Goal: Information Seeking & Learning: Learn about a topic

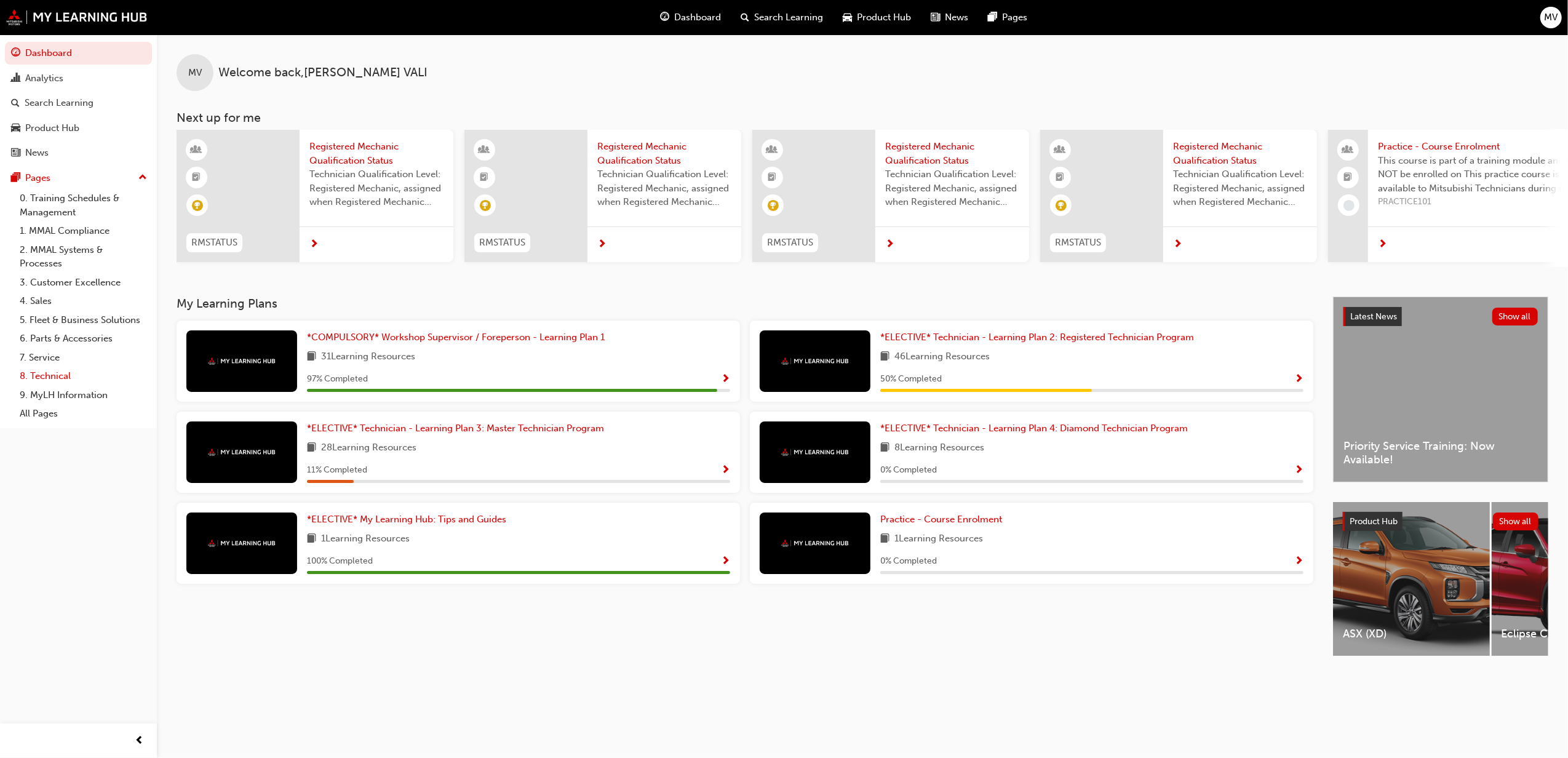
click at [45, 371] on link "8. Technical" at bounding box center [83, 376] width 137 height 19
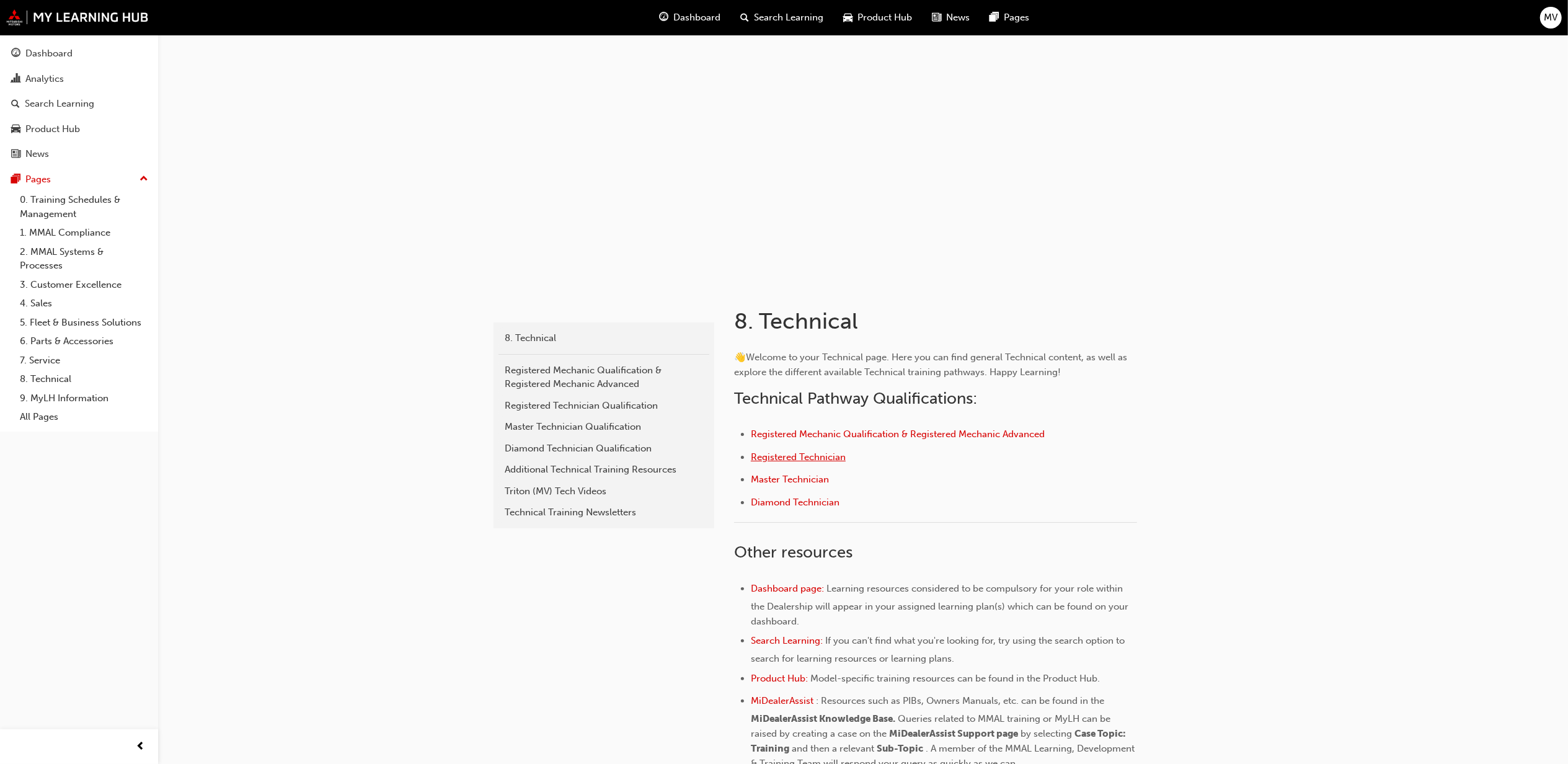
click at [782, 457] on span "Registered Technician" at bounding box center [798, 457] width 95 height 11
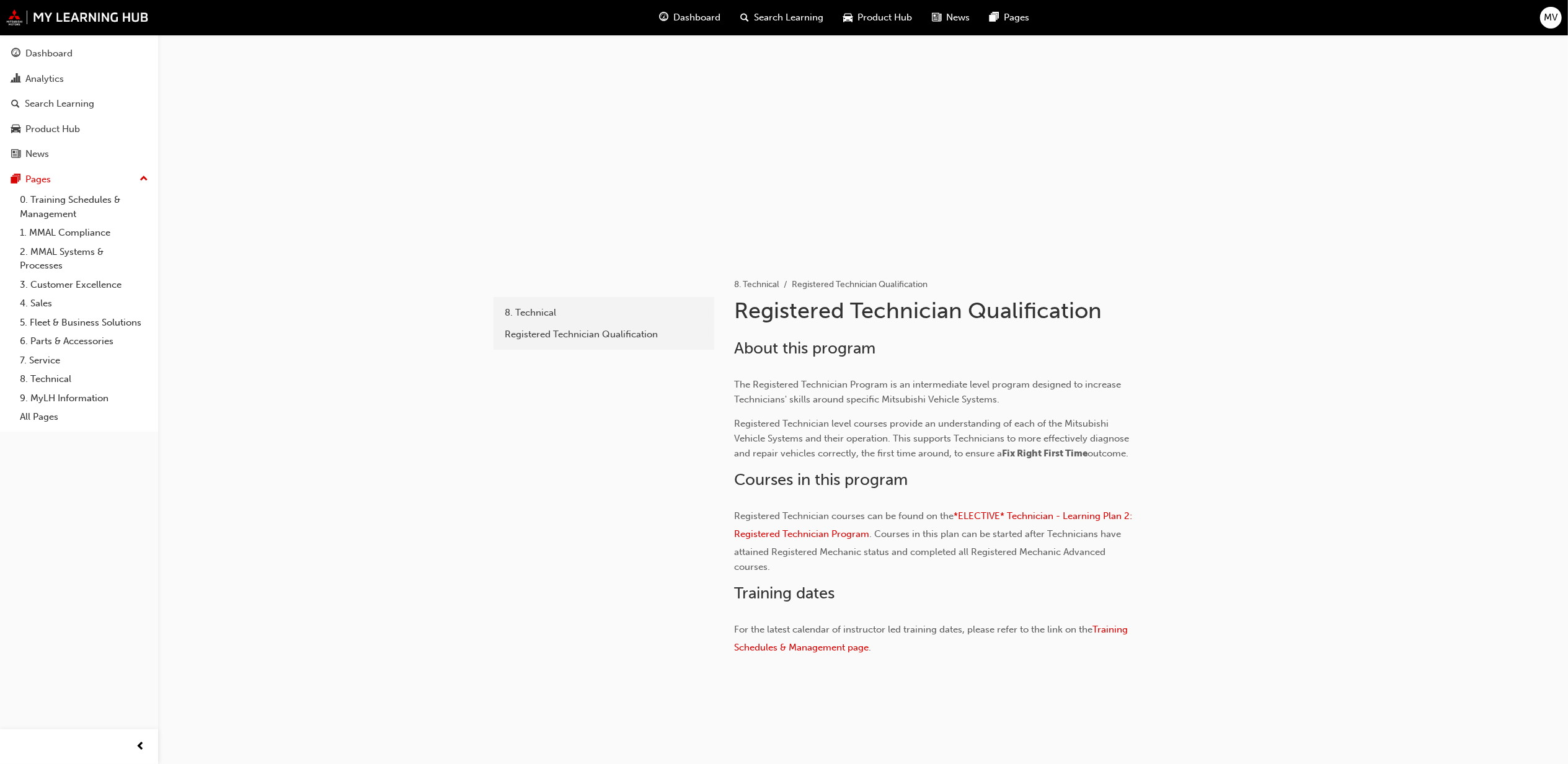
scroll to position [40, 0]
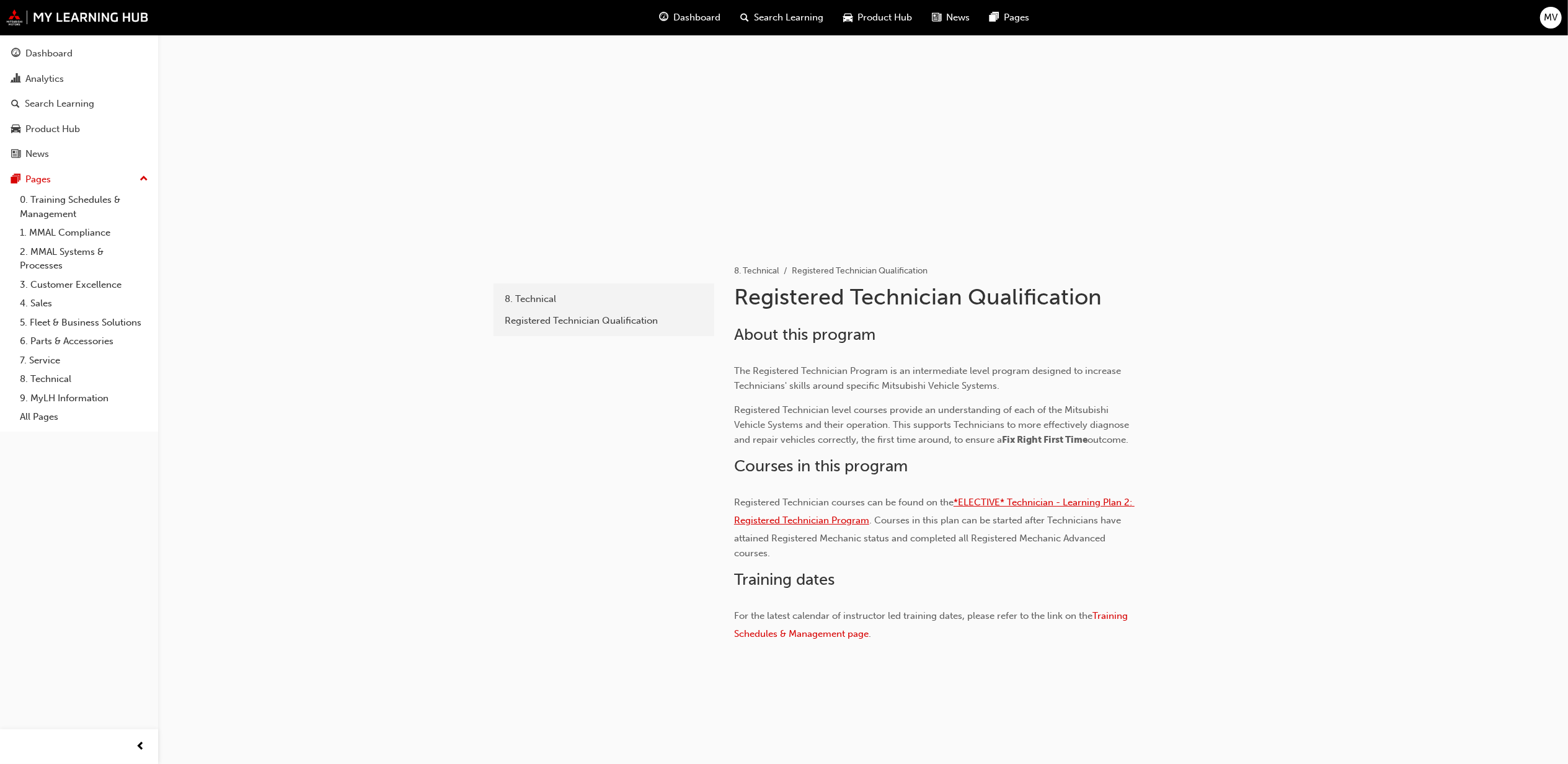
click at [1023, 500] on span "*ELECTIVE* Technician - Learning Plan 2: Registered Technician Program" at bounding box center [934, 511] width 401 height 29
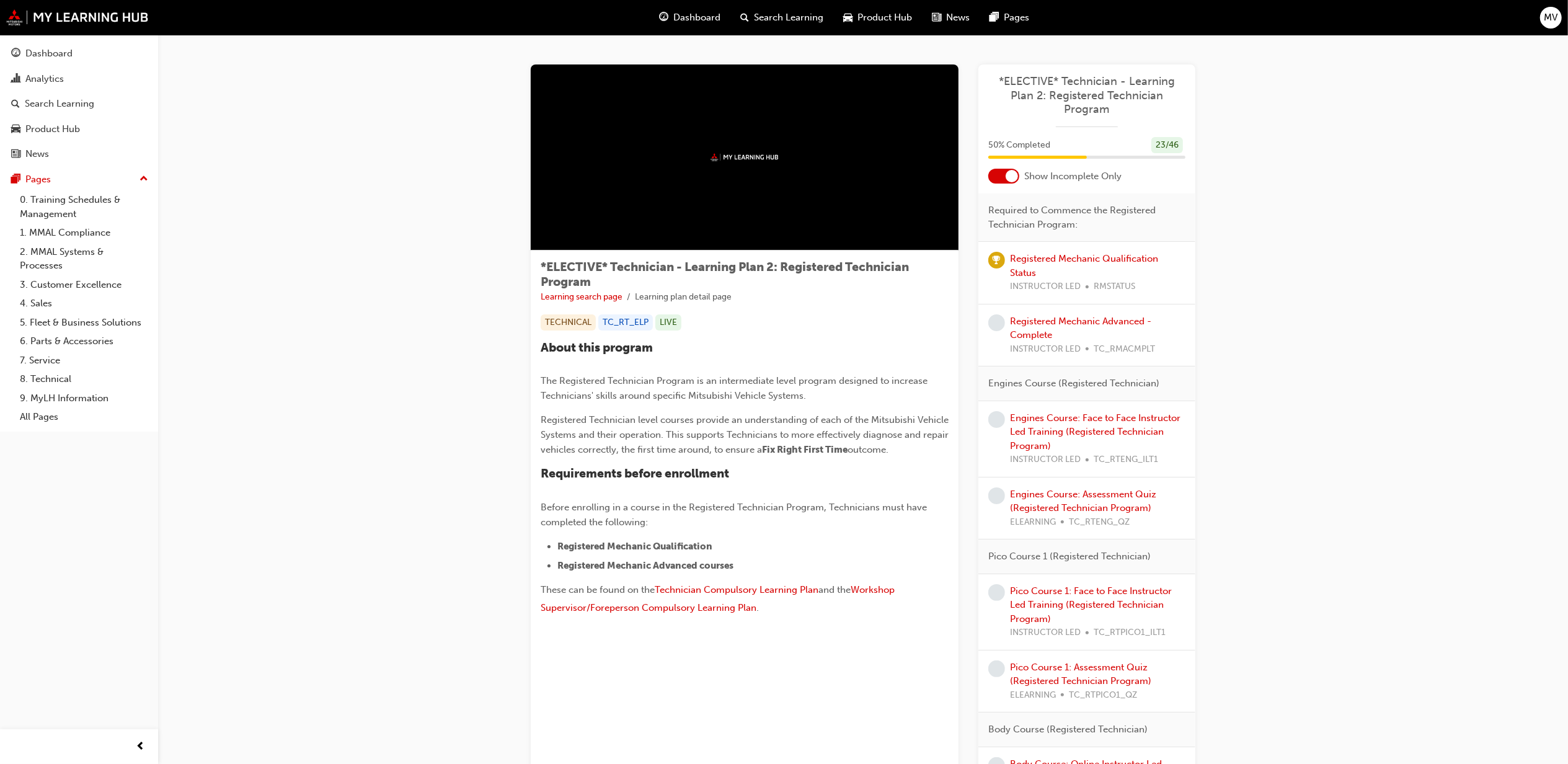
click at [1005, 175] on div at bounding box center [1004, 176] width 31 height 15
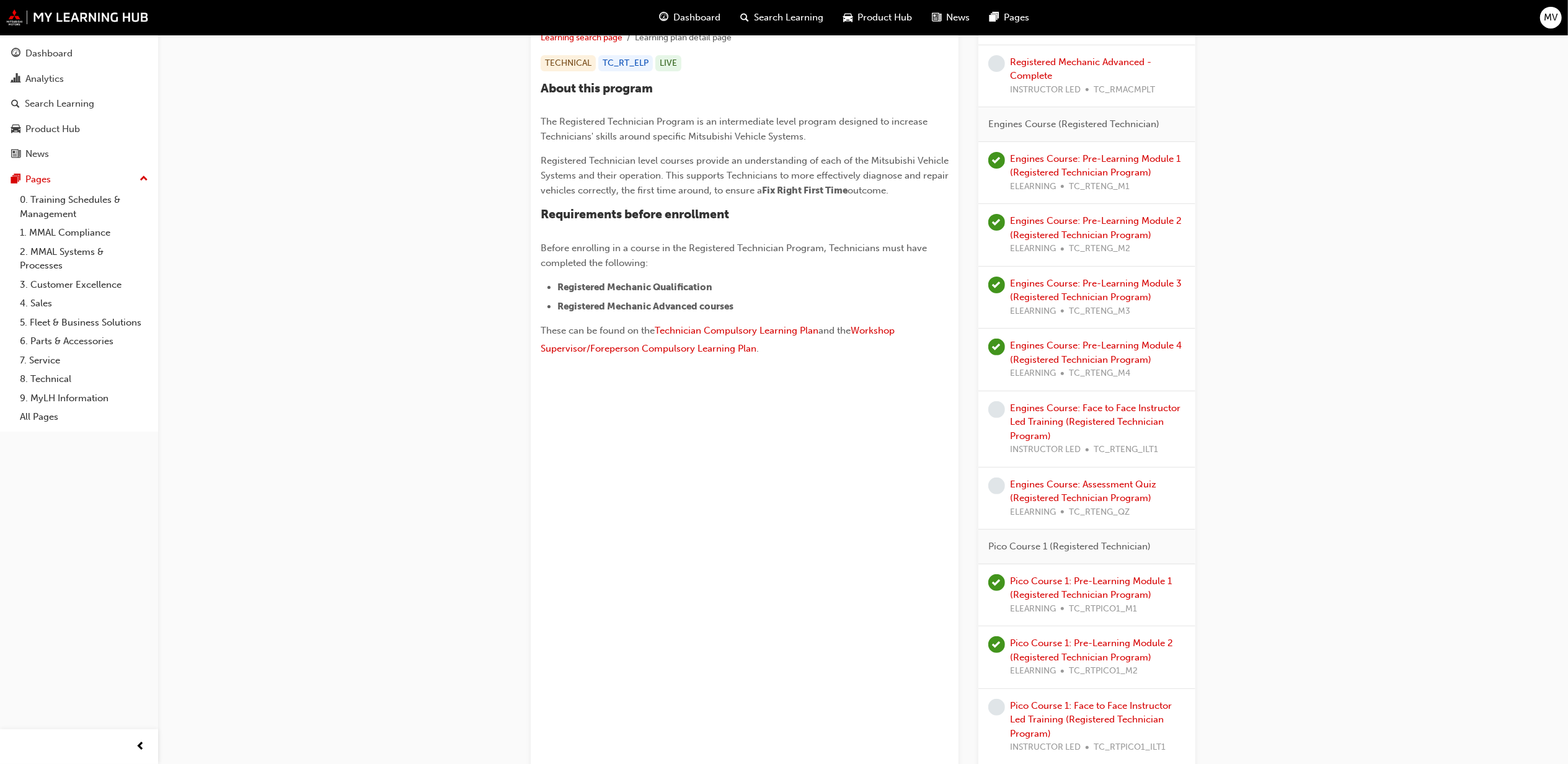
scroll to position [275, 0]
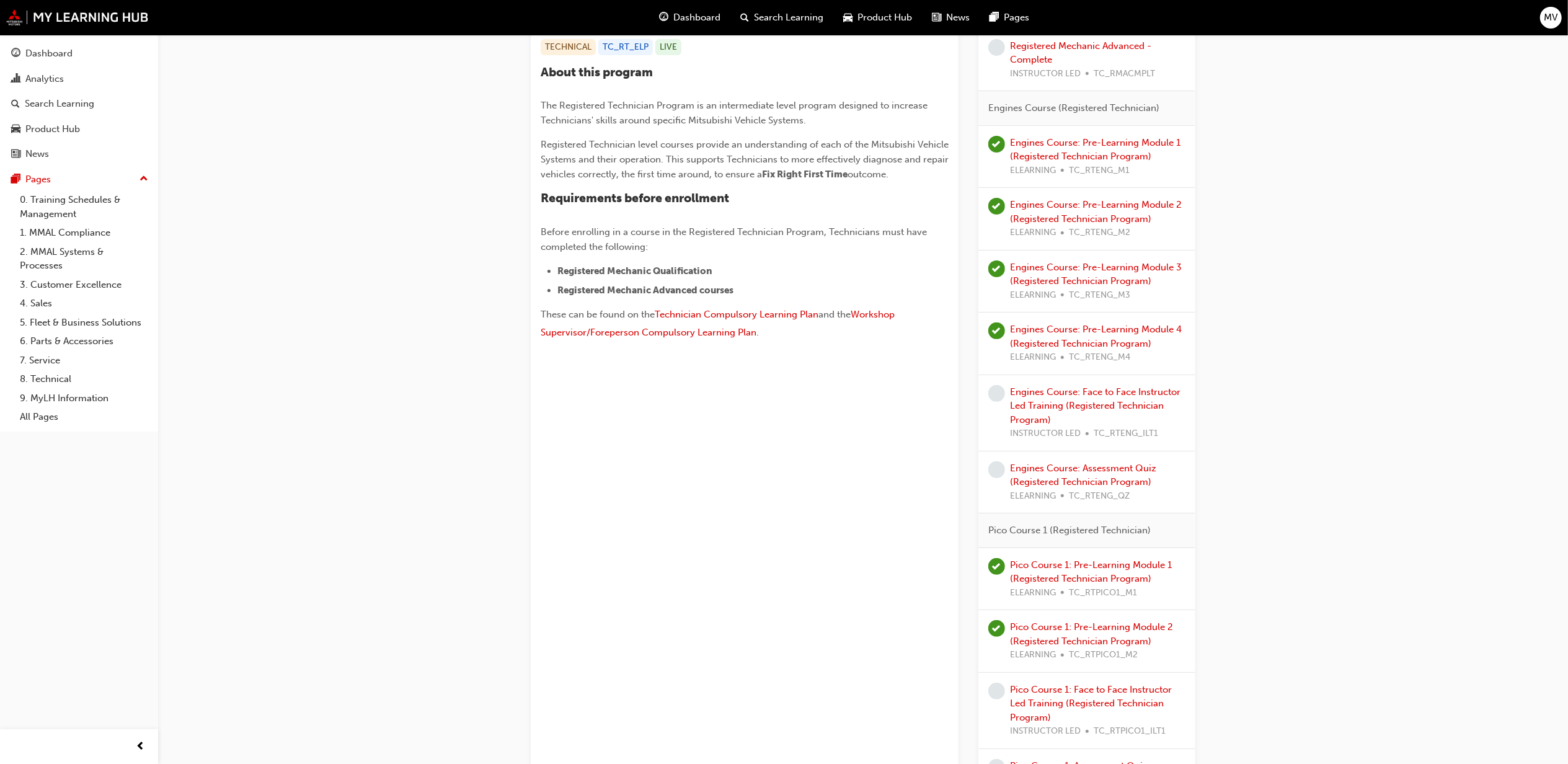
click at [1032, 636] on div "Pico Course 1: Pre-Learning Module 2 (Registered Technician Program) ELEARNING …" at bounding box center [1097, 642] width 175 height 42
click at [1025, 642] on link "Pico Course 1: Pre-Learning Module 2 (Registered Technician Program)" at bounding box center [1091, 634] width 163 height 25
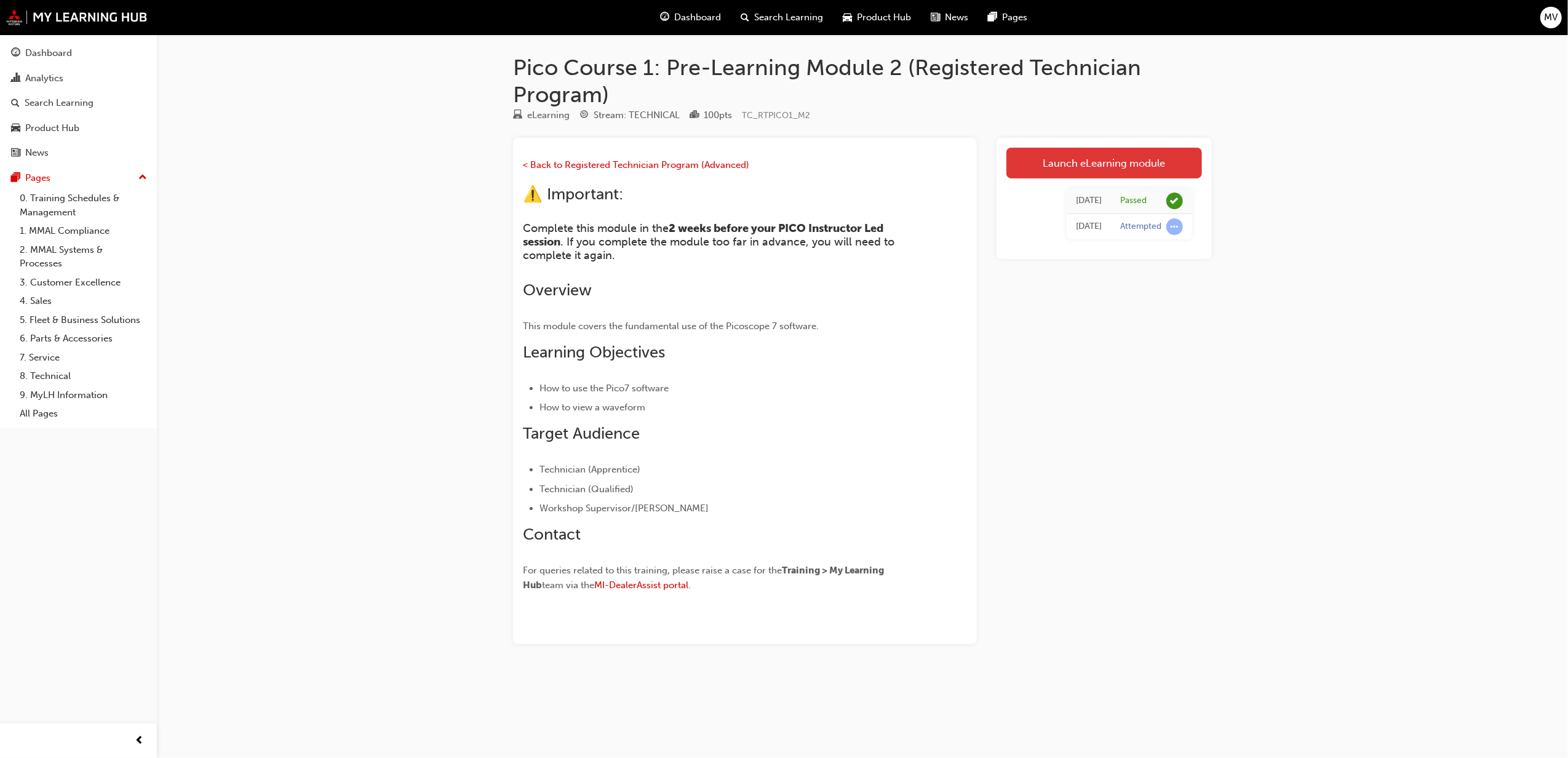
click at [1071, 156] on link "Launch eLearning module" at bounding box center [1104, 163] width 196 height 31
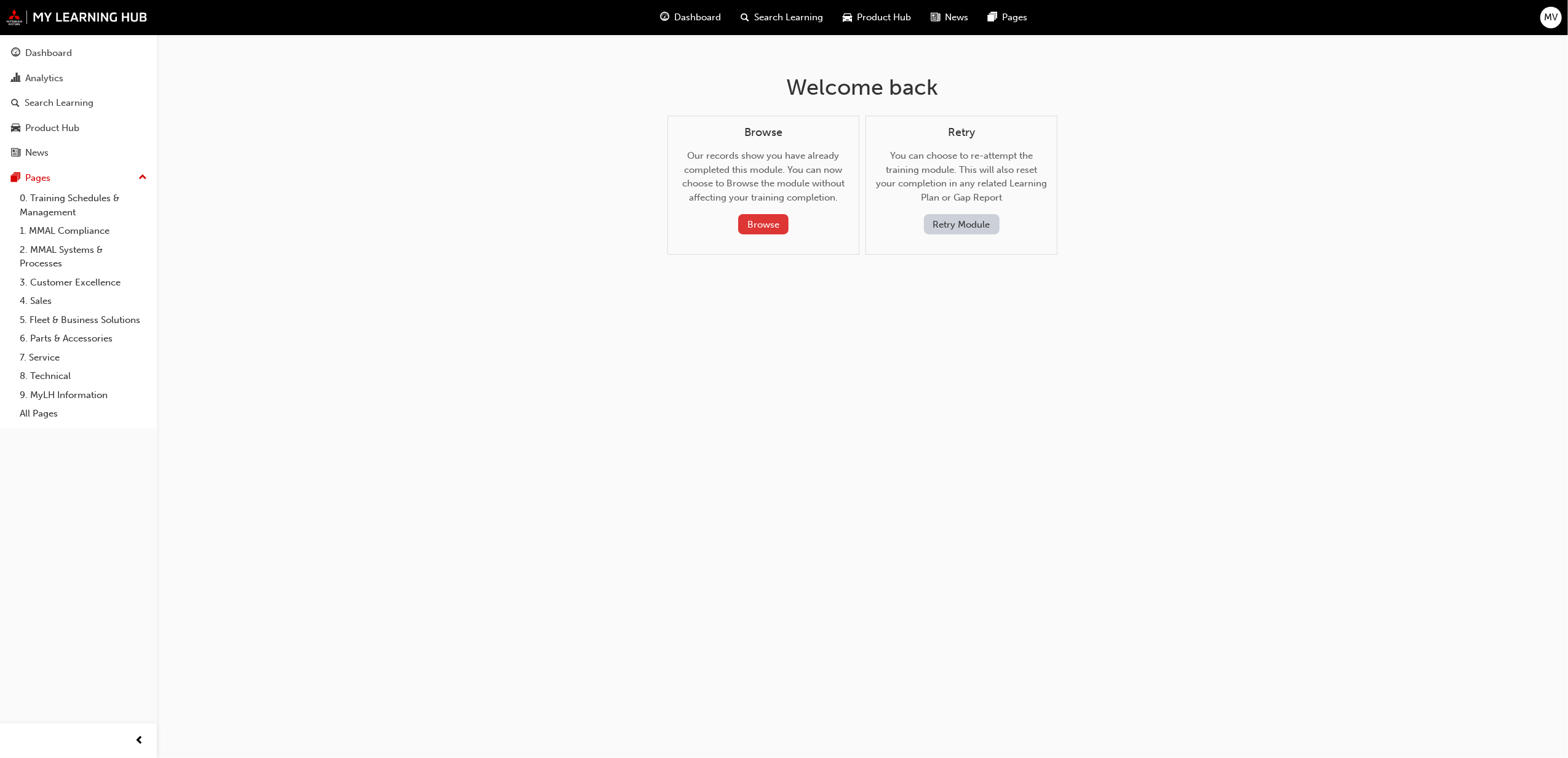
click at [756, 226] on button "Browse" at bounding box center [763, 224] width 51 height 20
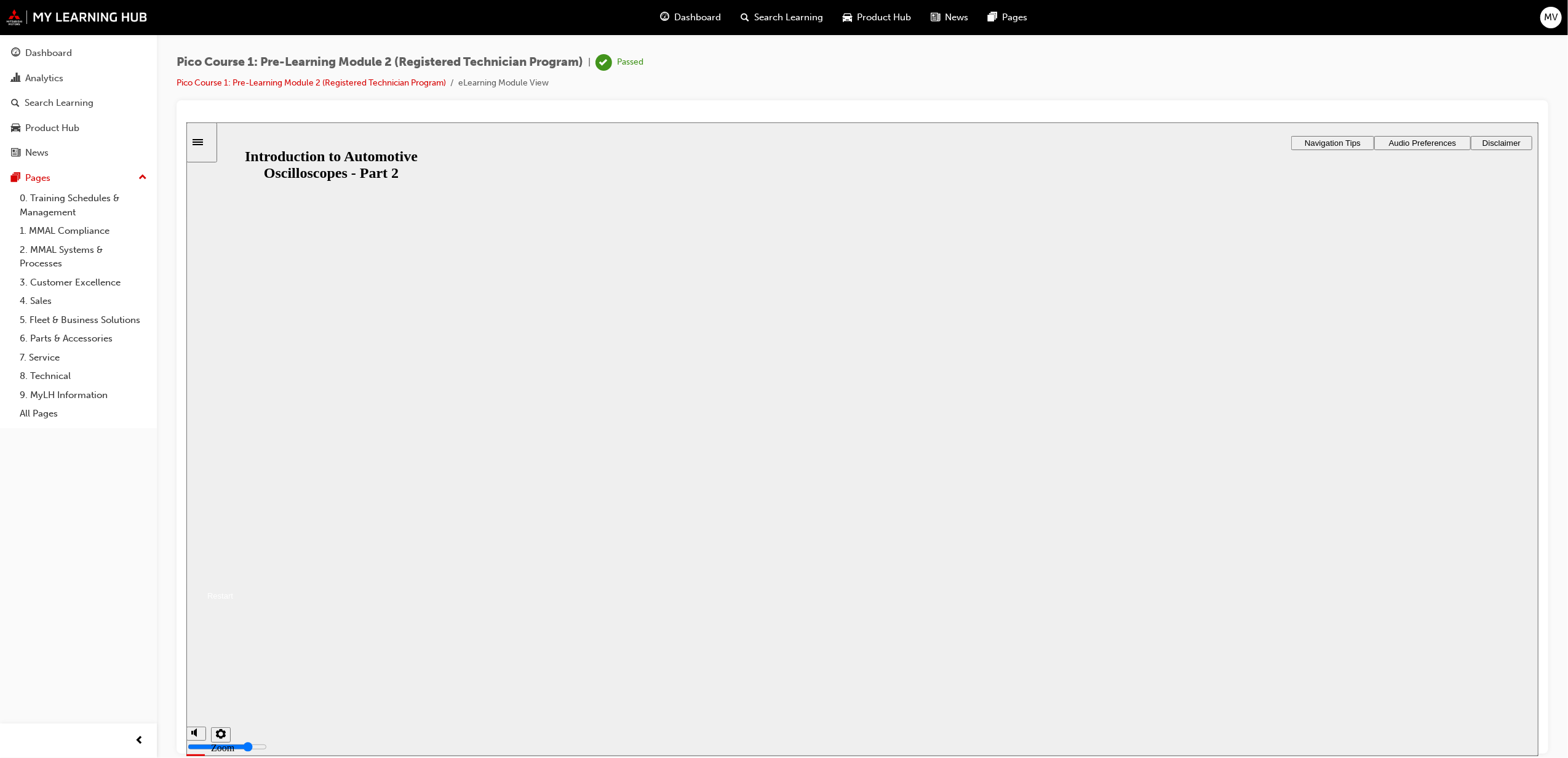
click at [232, 574] on button "Resume" at bounding box center [209, 581] width 47 height 15
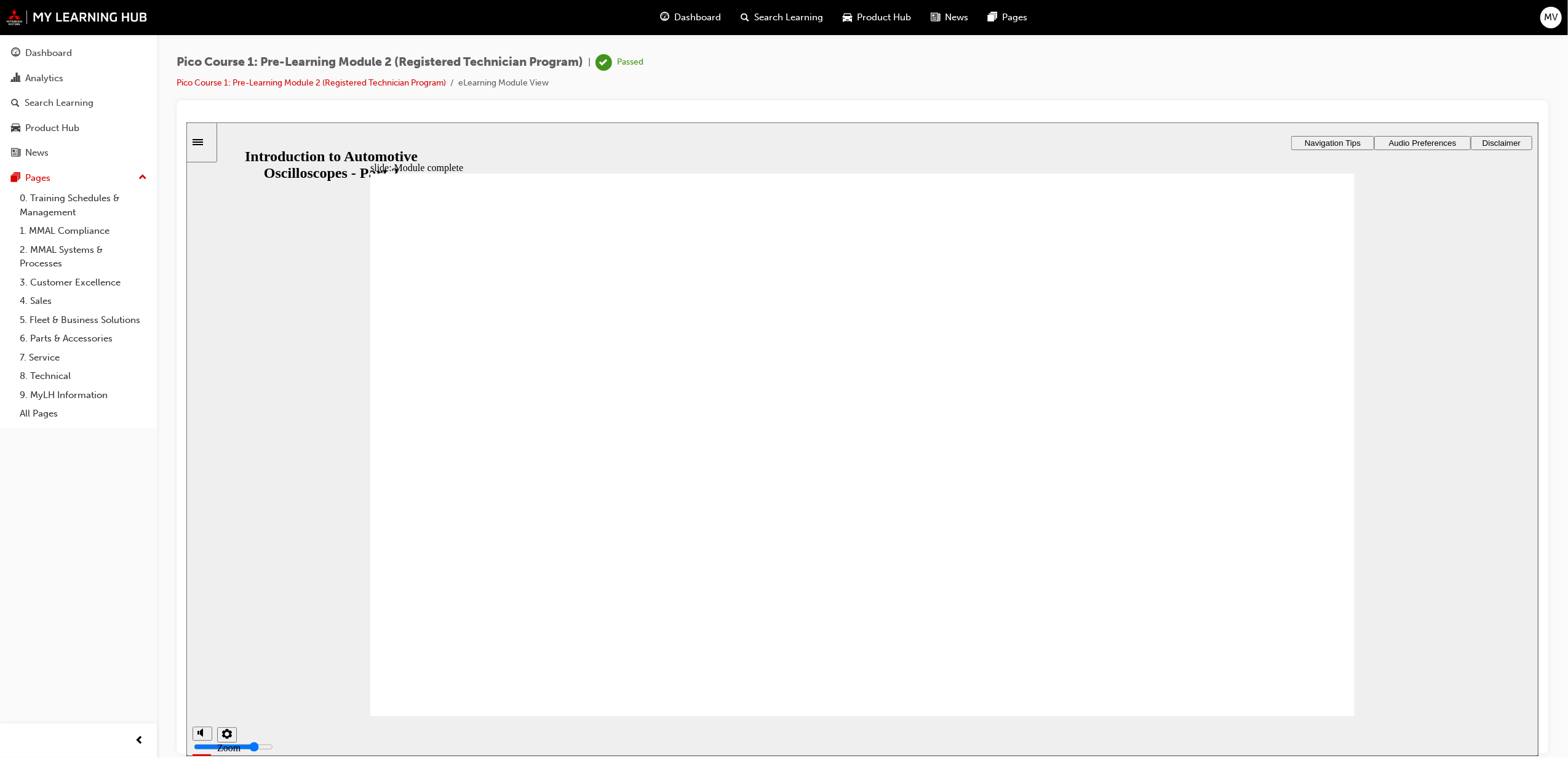
drag, startPoint x: 210, startPoint y: 140, endPoint x: 197, endPoint y: 150, distance: 16.4
click at [209, 140] on icon "Sidebar Toggle" at bounding box center [201, 140] width 18 height 7
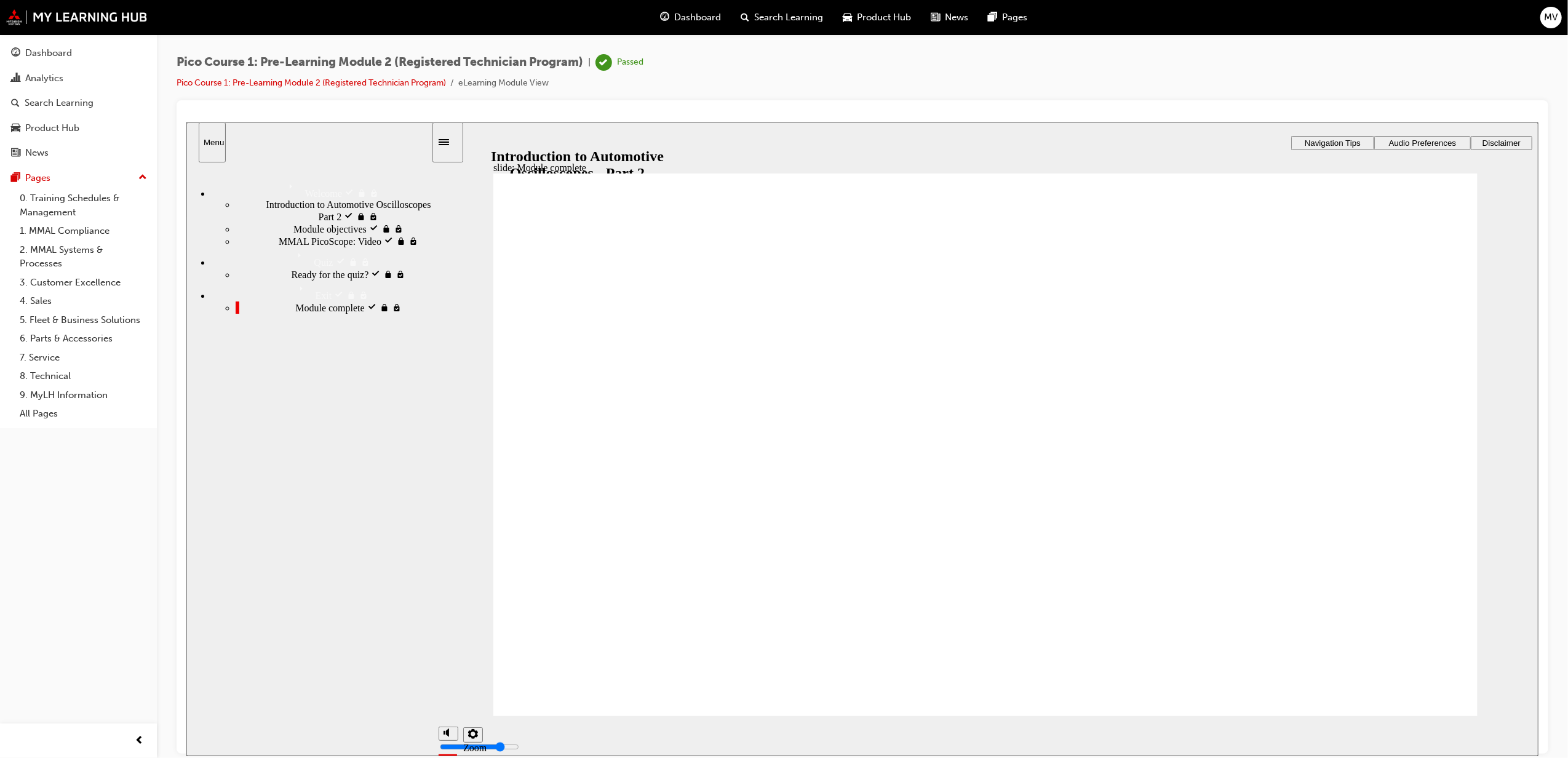
click at [331, 245] on span "MMAL PicoScope: Video visited" at bounding box center [344, 240] width 132 height 11
click at [1503, 207] on div "slide: MMAL PicoScope: Video Rectangle 1 Rectangle 3 MMAL PicoScope: Video play…" at bounding box center [861, 439] width 1352 height 634
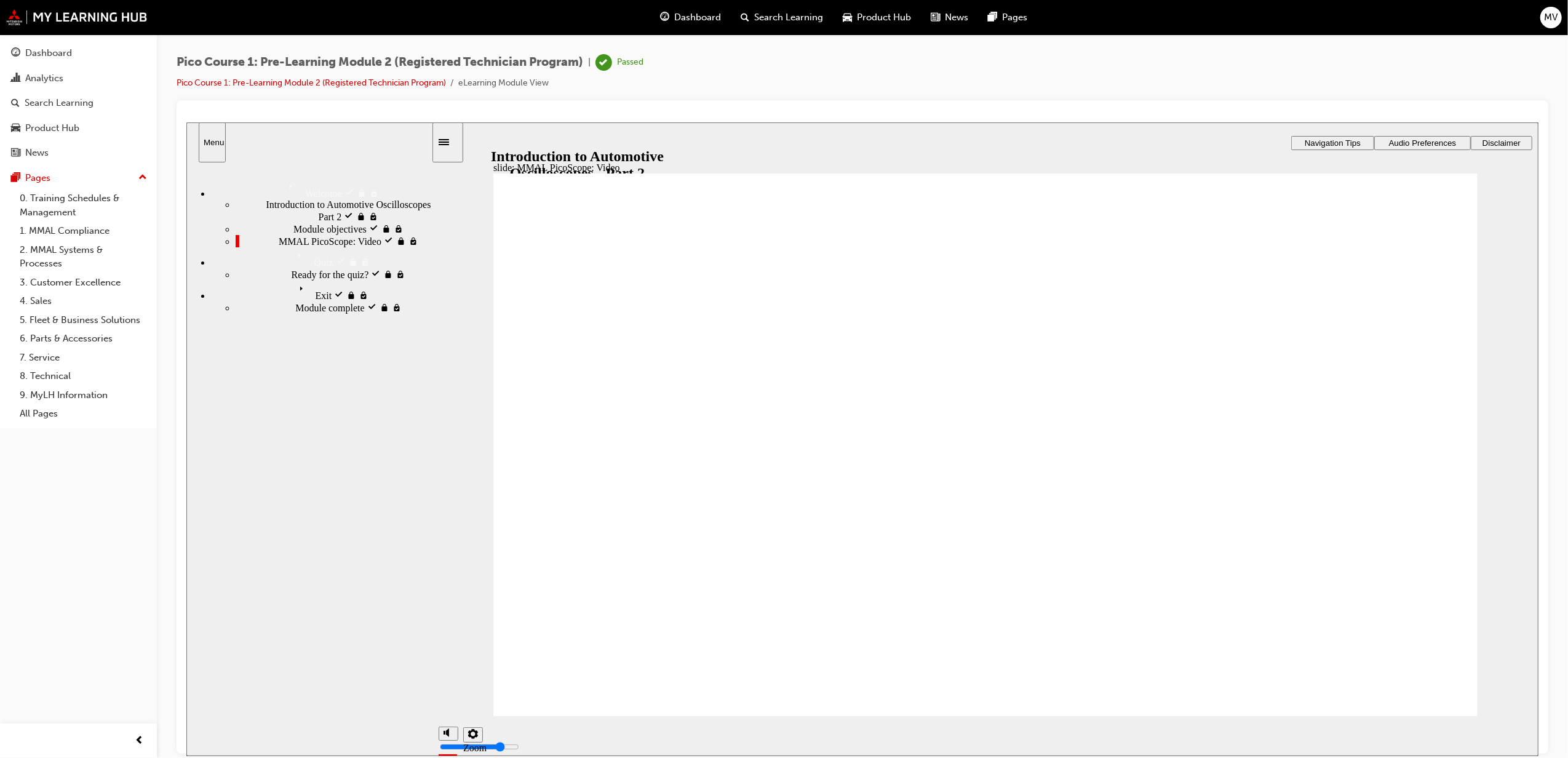
drag, startPoint x: 1250, startPoint y: 502, endPoint x: 1190, endPoint y: 497, distance: 60.2
